Goal: Information Seeking & Learning: Learn about a topic

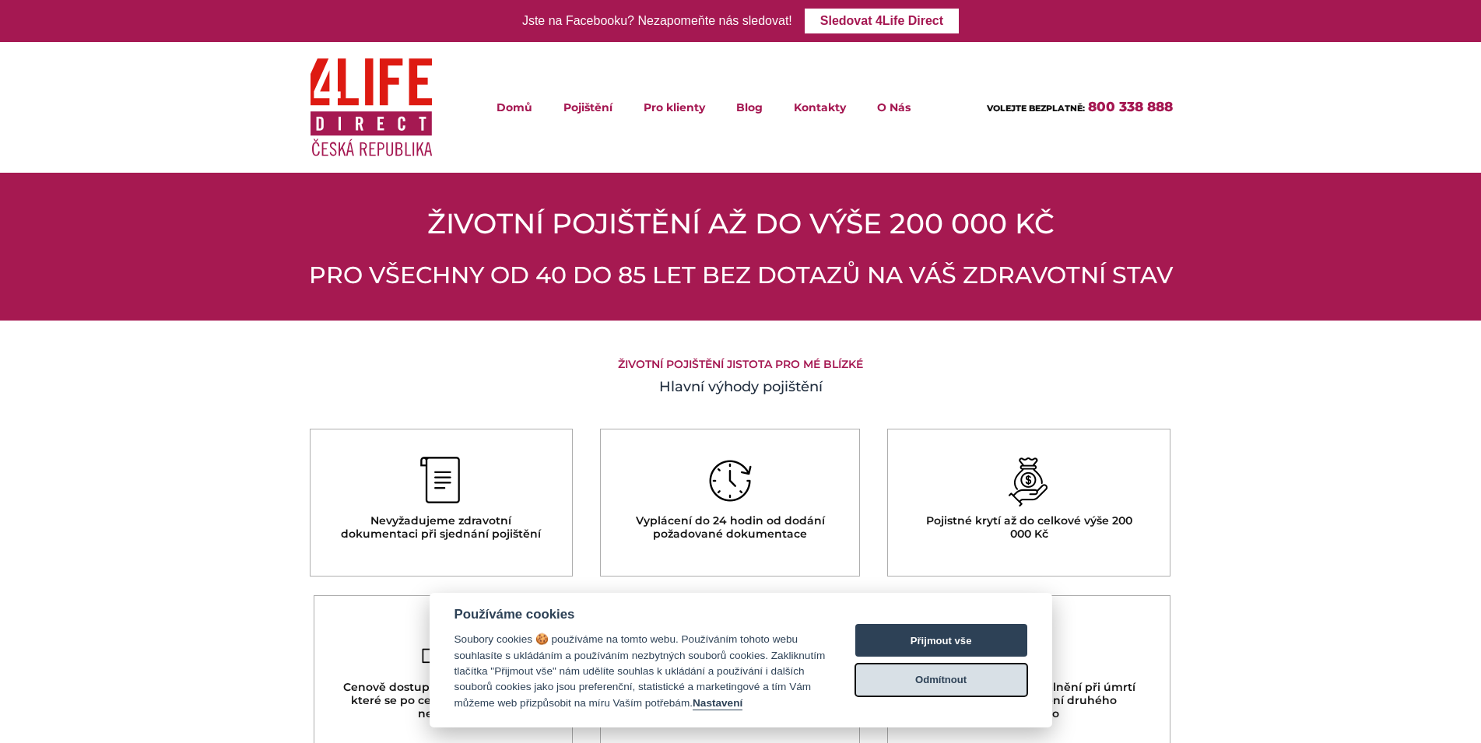
click at [978, 680] on button "Odmítnout" at bounding box center [942, 680] width 172 height 33
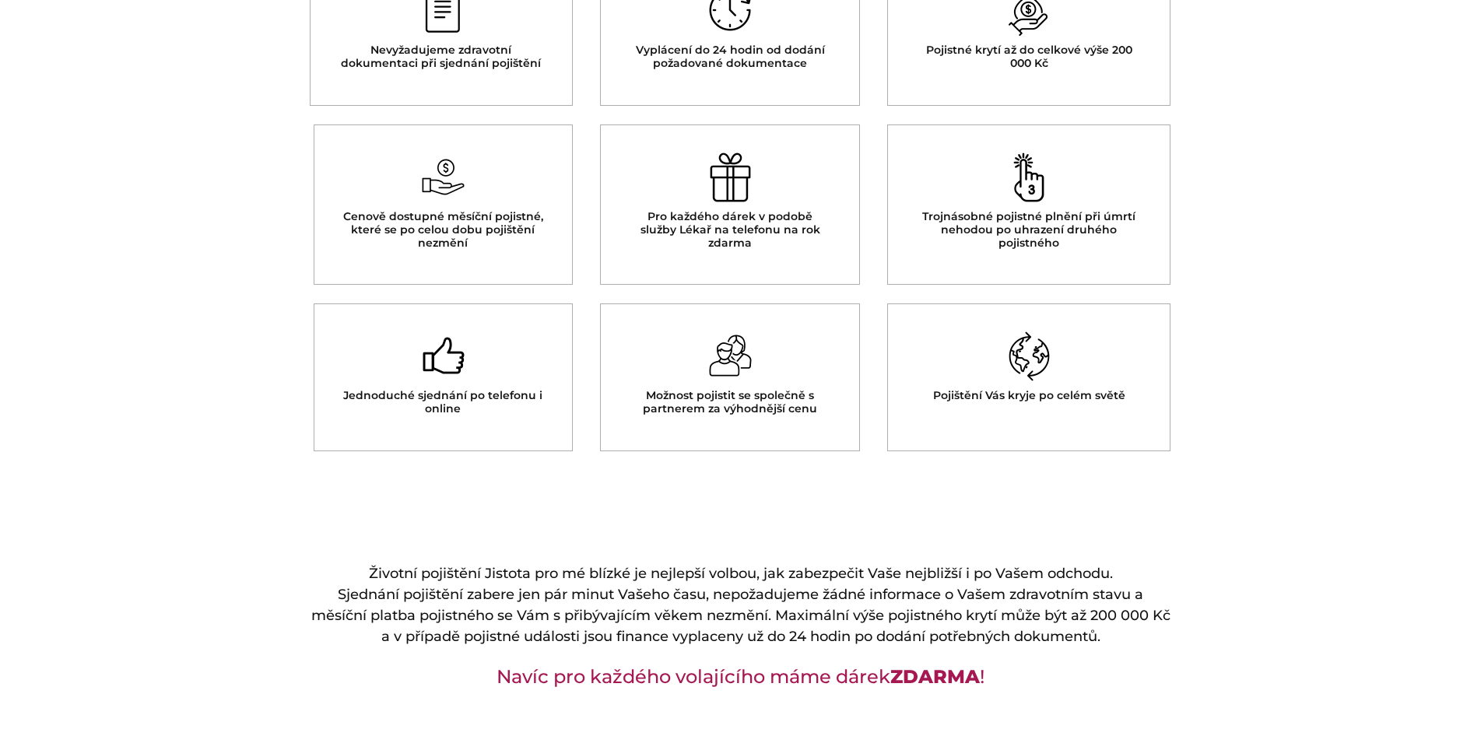
scroll to position [476, 0]
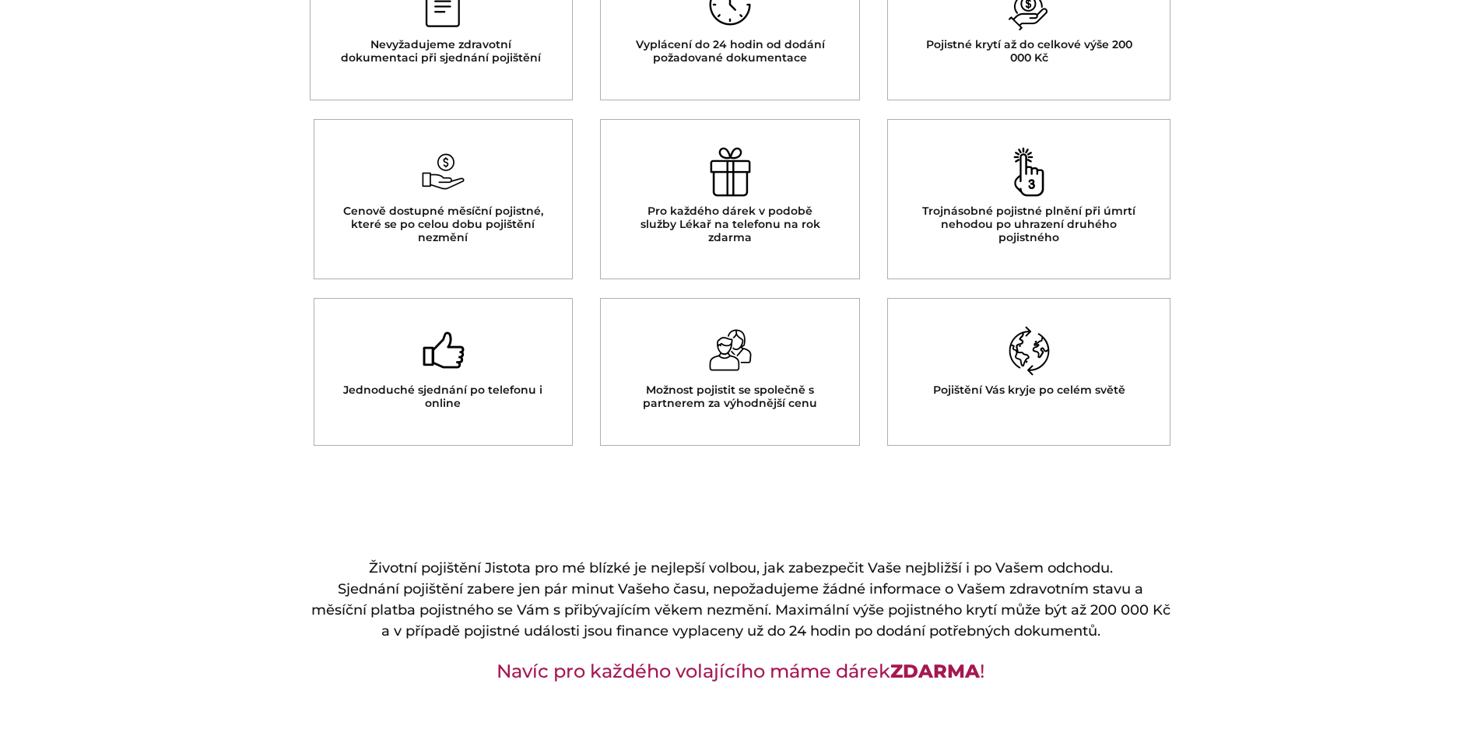
click at [800, 427] on div "Možnost pojistit se společně s partnerem za výhodnější cenu" at bounding box center [730, 372] width 260 height 148
click at [1034, 351] on img at bounding box center [1029, 351] width 43 height 50
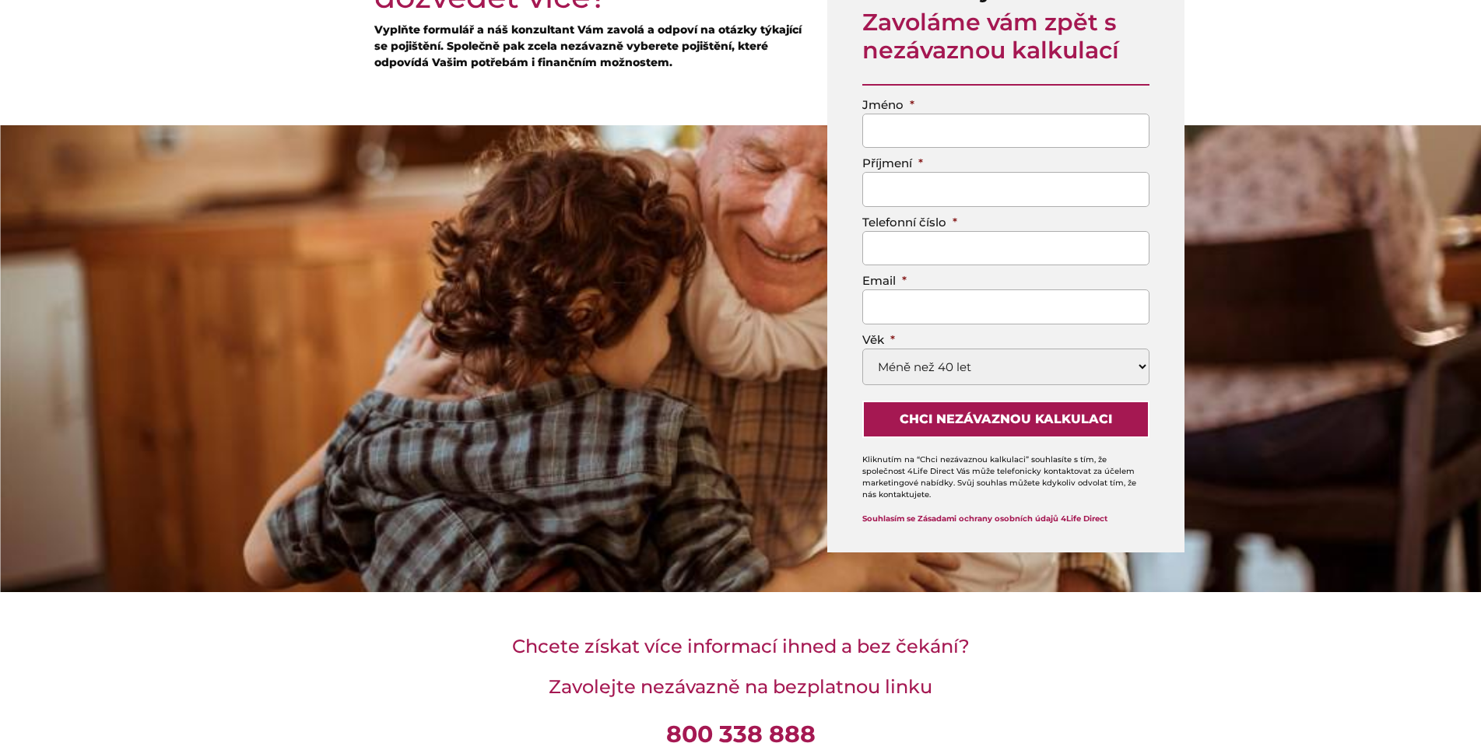
scroll to position [1191, 0]
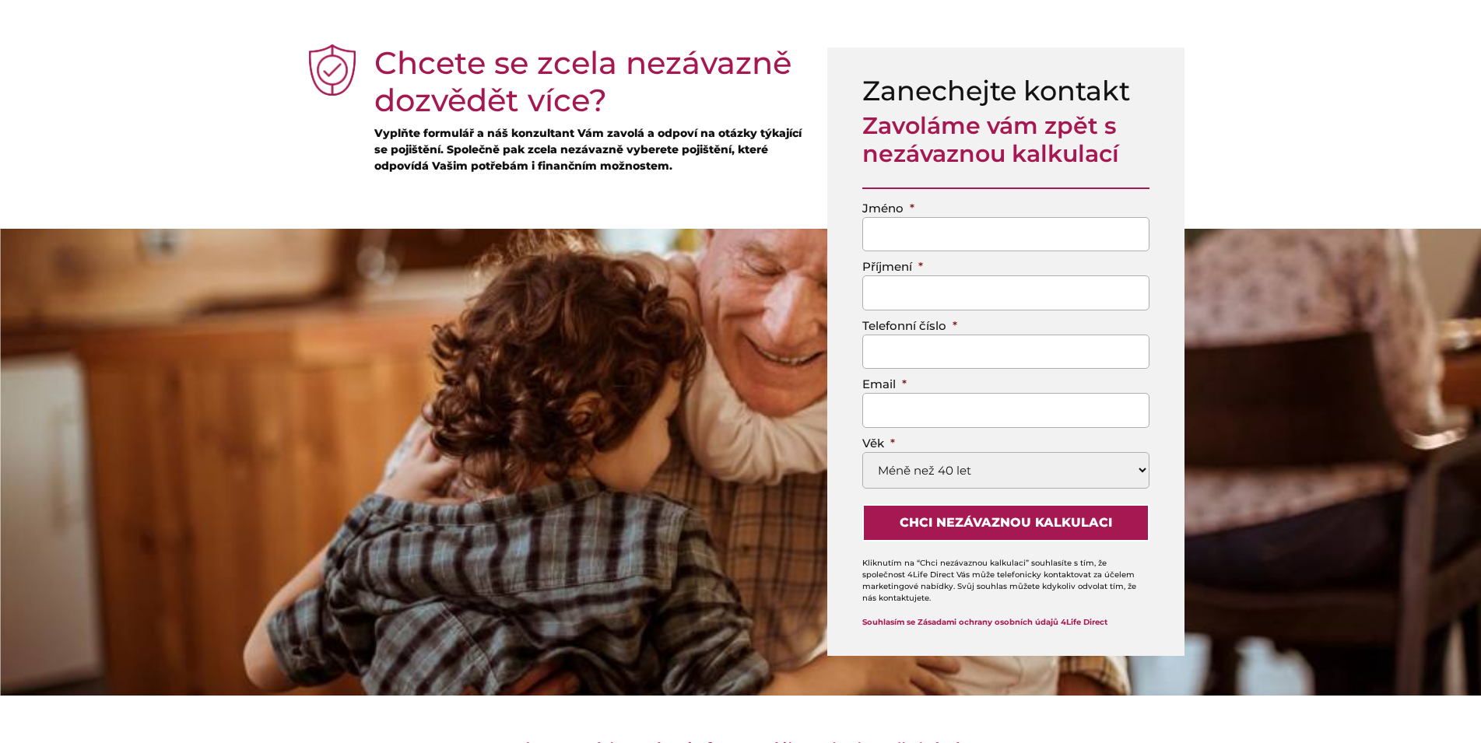
select select "50-59"
click option "50-59" at bounding box center [0, 0] width 0 height 0
click at [1337, 90] on section "Chcete se zcela nezávazně dozvědět více? Vyplňte formulář a náš konzultant Vám …" at bounding box center [740, 111] width 1481 height 158
click at [1270, 128] on section "Chcete se zcela nezávazně dozvědět více? Vyplňte formulář a náš konzultant Vám …" at bounding box center [740, 111] width 1481 height 158
click at [1277, 107] on section "Chcete se zcela nezávazně dozvědět více? Vyplňte formulář a náš konzultant Vám …" at bounding box center [740, 111] width 1481 height 158
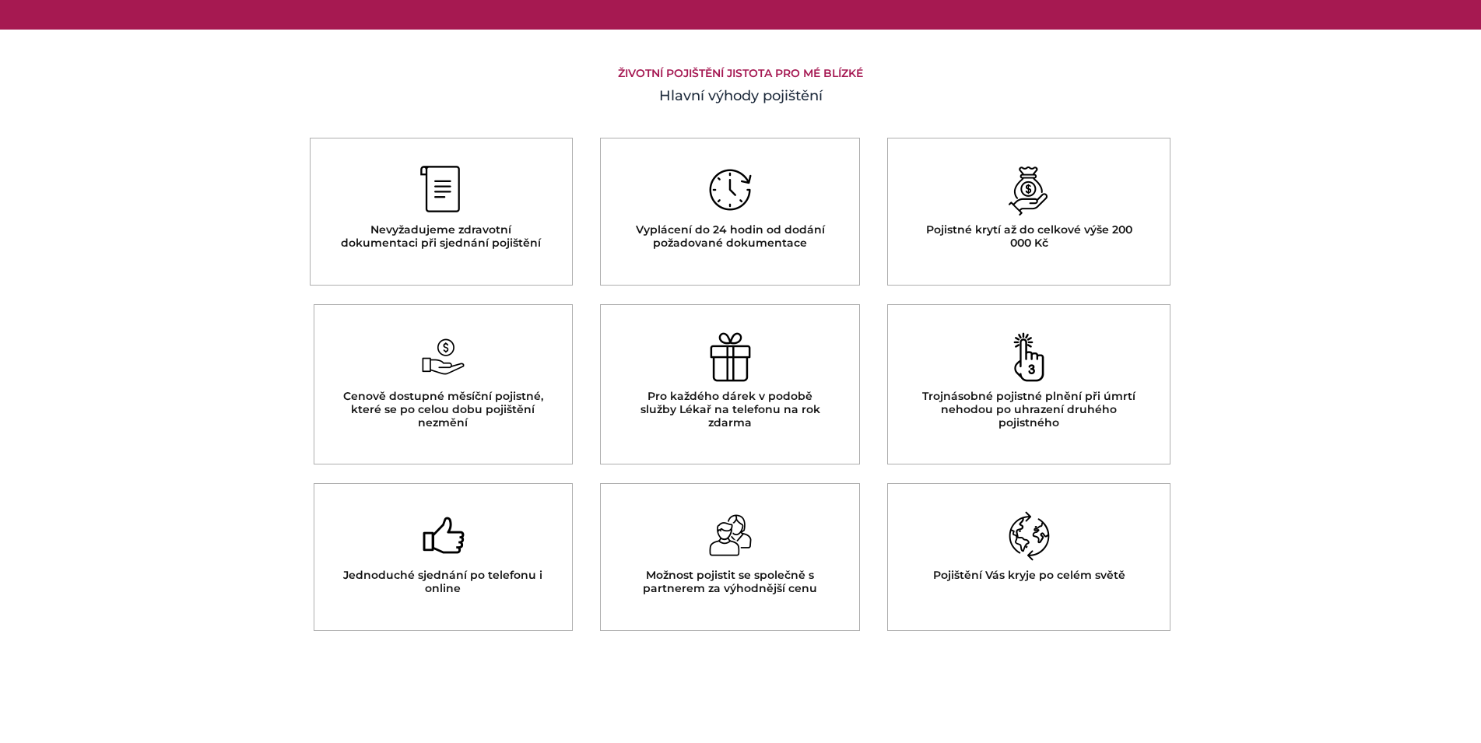
scroll to position [0, 0]
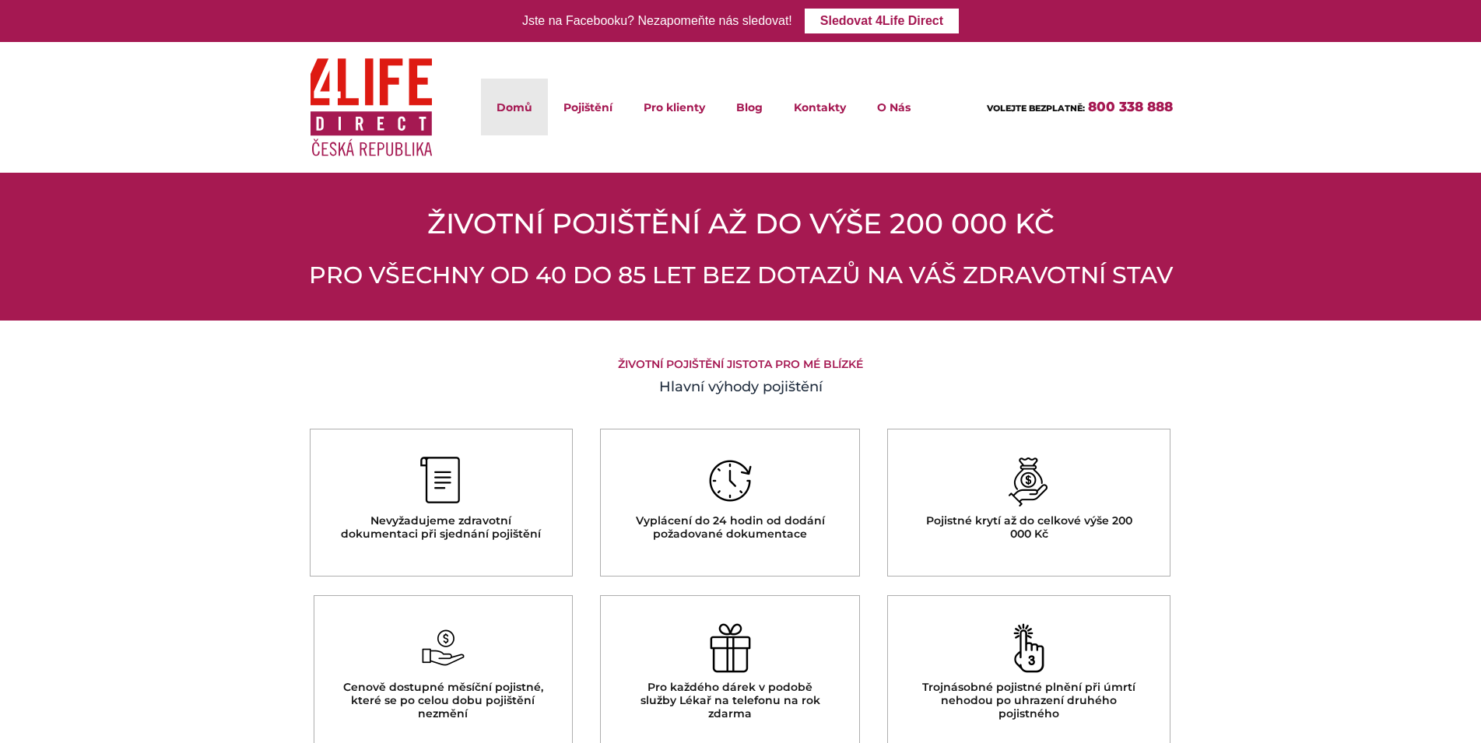
click at [523, 107] on link "Domů" at bounding box center [514, 107] width 67 height 57
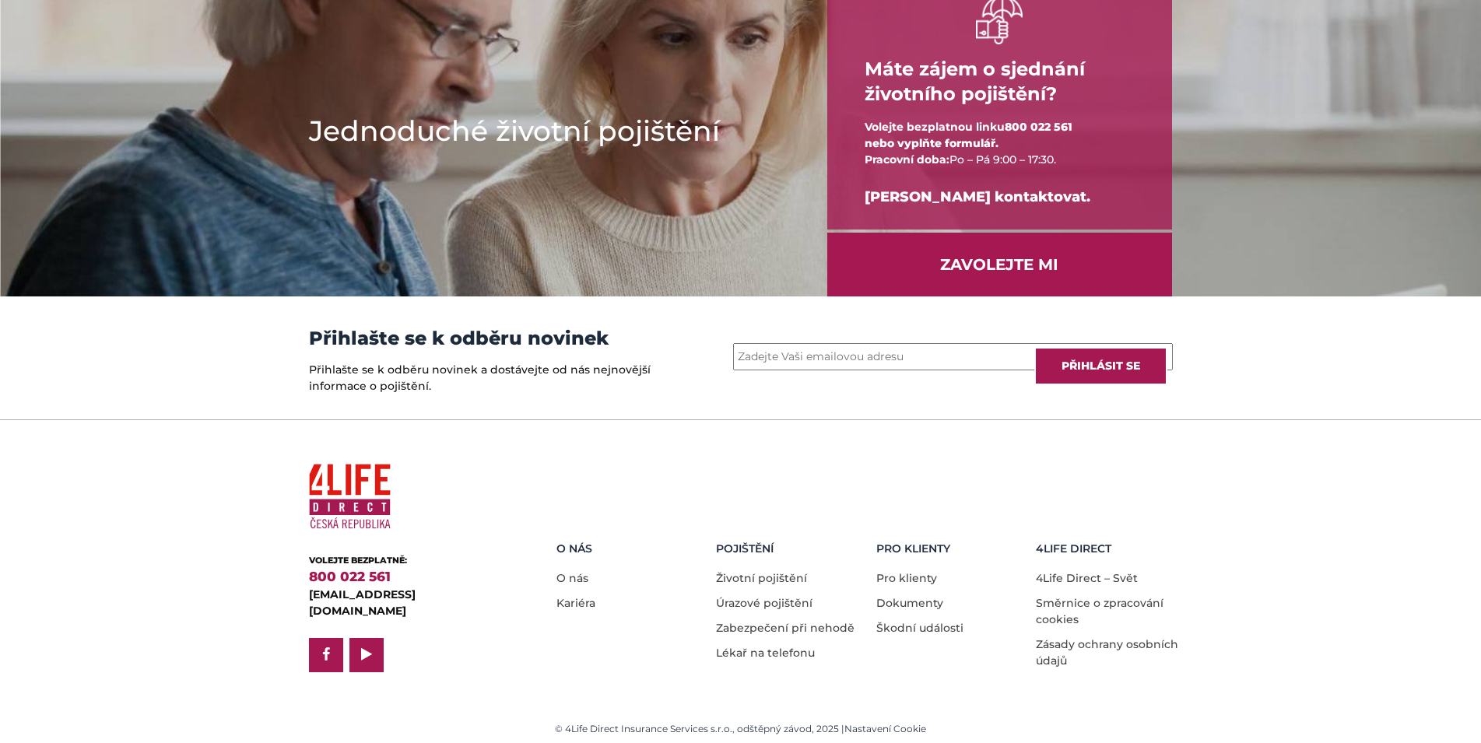
scroll to position [2009, 0]
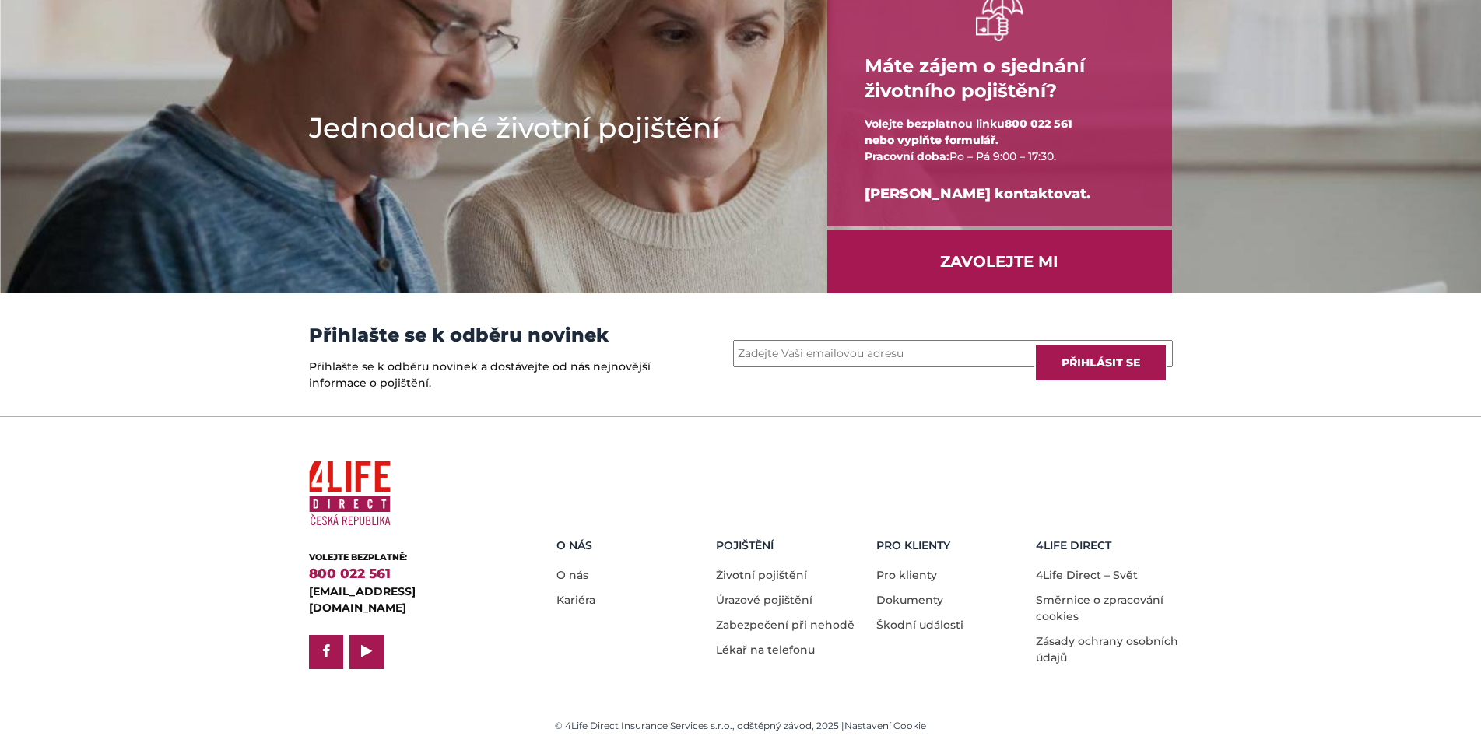
click at [385, 525] on img at bounding box center [350, 494] width 82 height 79
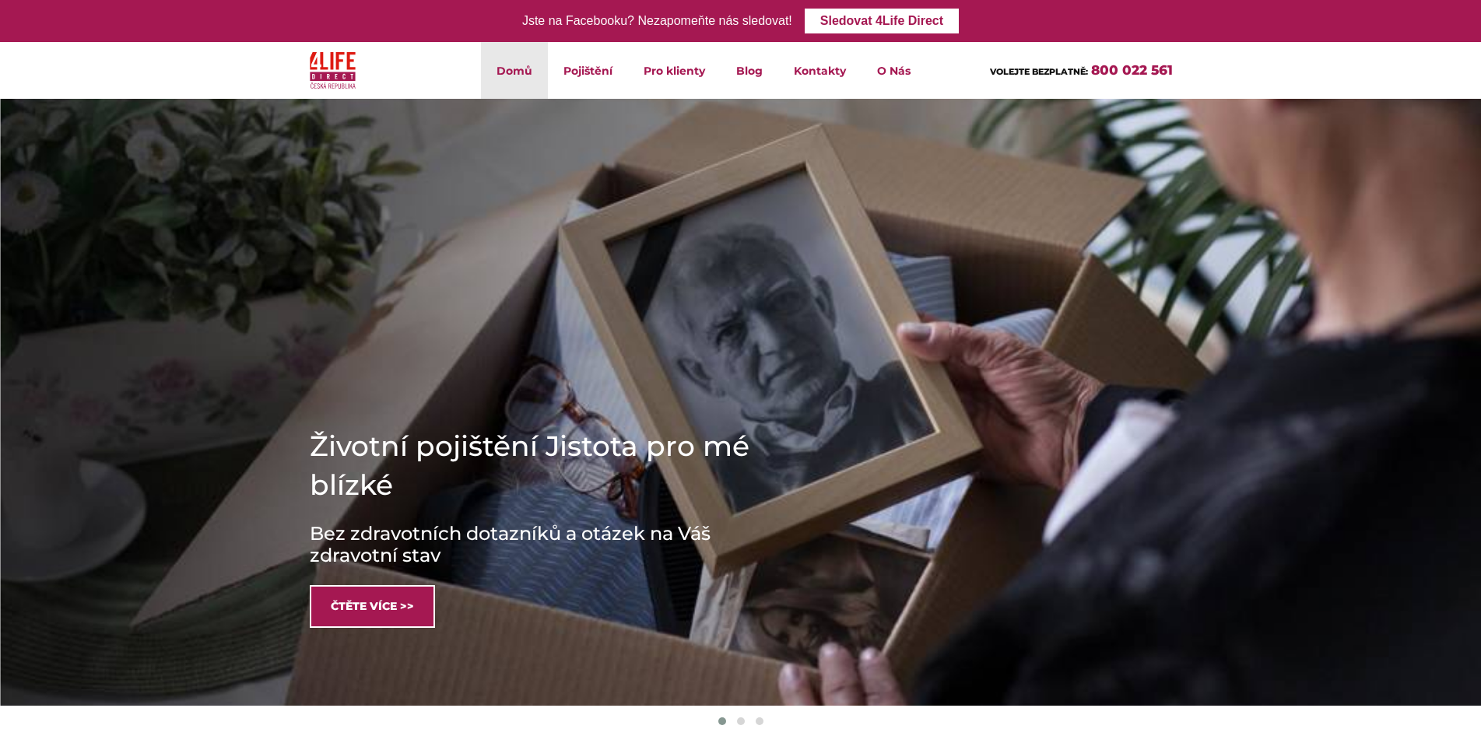
click at [355, 599] on link "Čtěte více >>" at bounding box center [372, 606] width 125 height 43
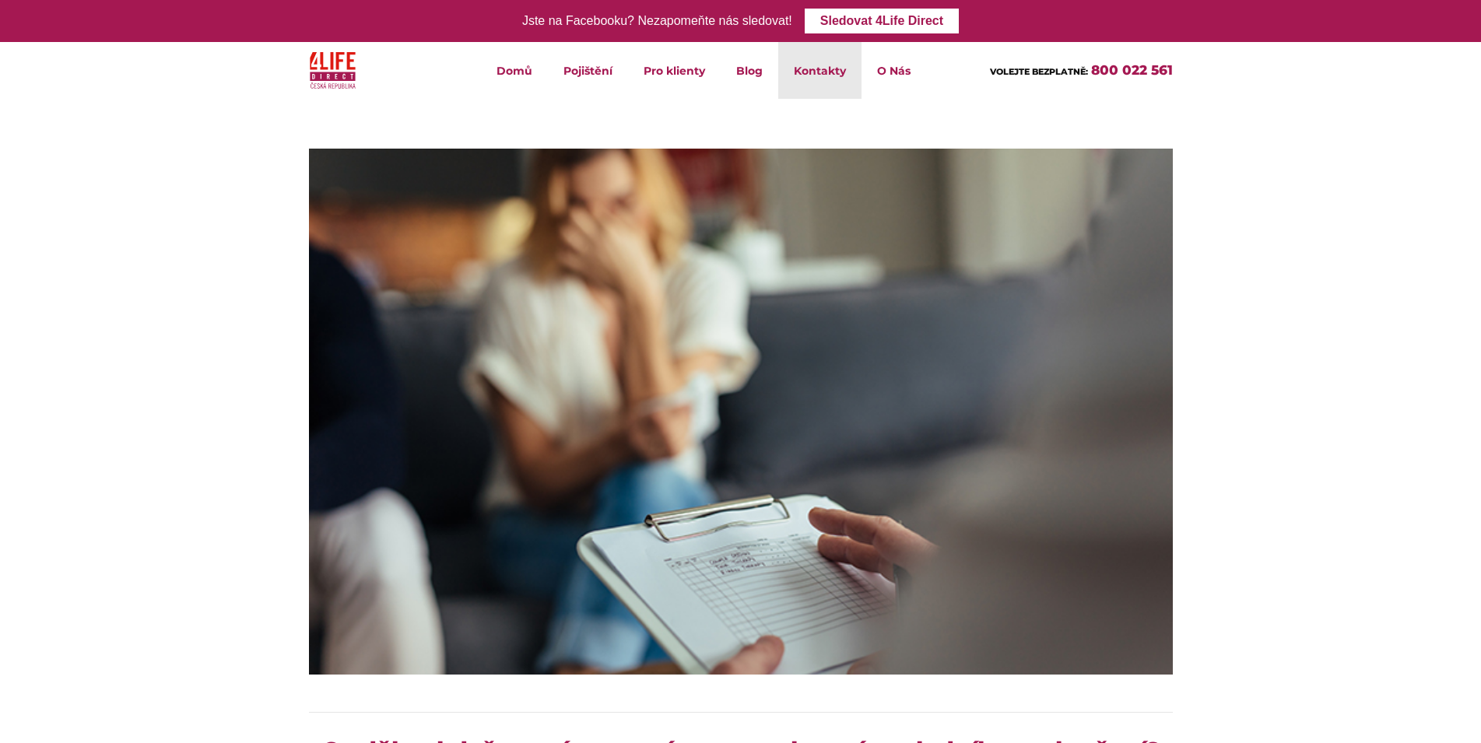
click at [829, 81] on link "Kontakty" at bounding box center [819, 70] width 83 height 57
